Goal: Transaction & Acquisition: Purchase product/service

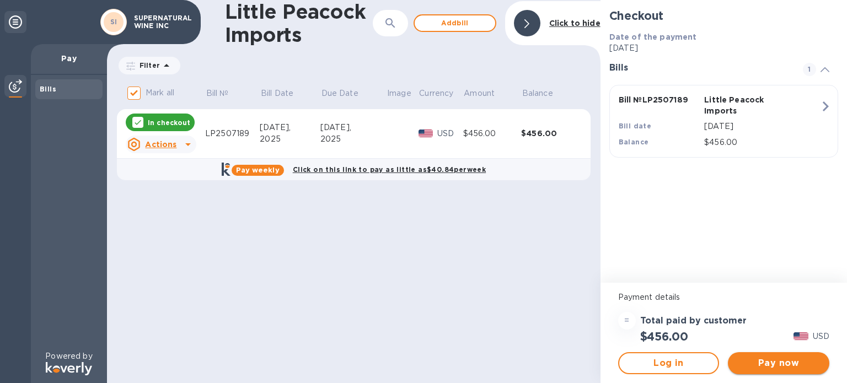
click at [777, 368] on span "Pay now" at bounding box center [778, 363] width 84 height 13
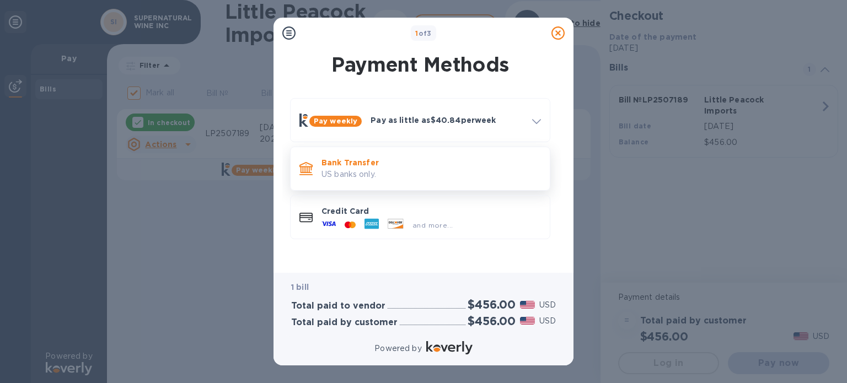
click at [416, 175] on p "US banks only." at bounding box center [430, 175] width 219 height 12
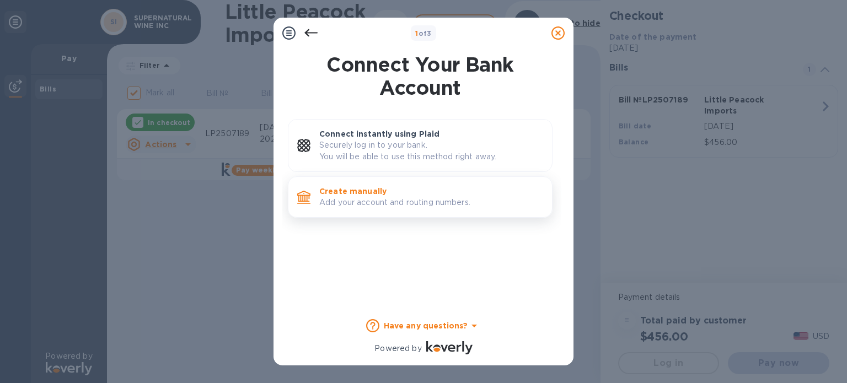
click at [463, 187] on p "Create manually" at bounding box center [431, 191] width 224 height 11
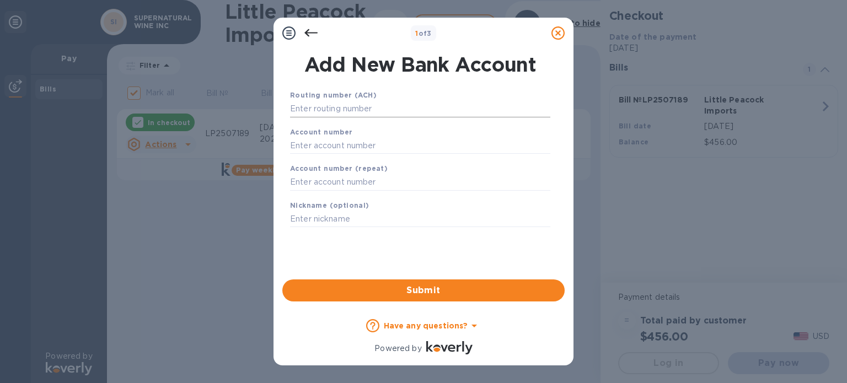
click at [403, 107] on input "text" at bounding box center [420, 109] width 260 height 17
type input "021000021"
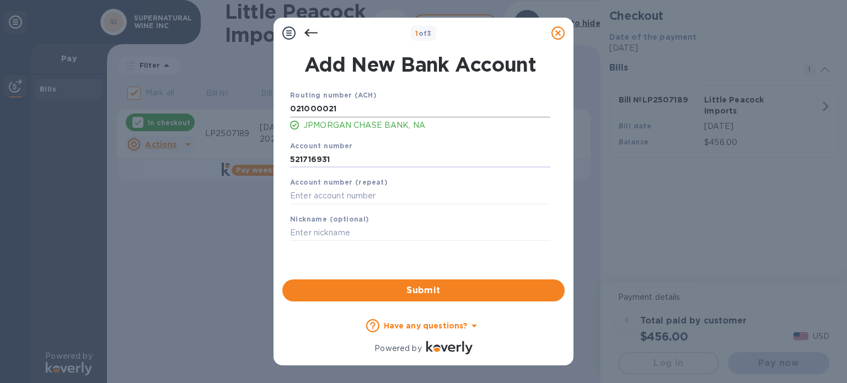
type input "521716931"
type input "s"
type input "SUPERNATURAL WINE INC"
click at [448, 289] on span "Submit" at bounding box center [423, 290] width 265 height 13
